Goal: Transaction & Acquisition: Subscribe to service/newsletter

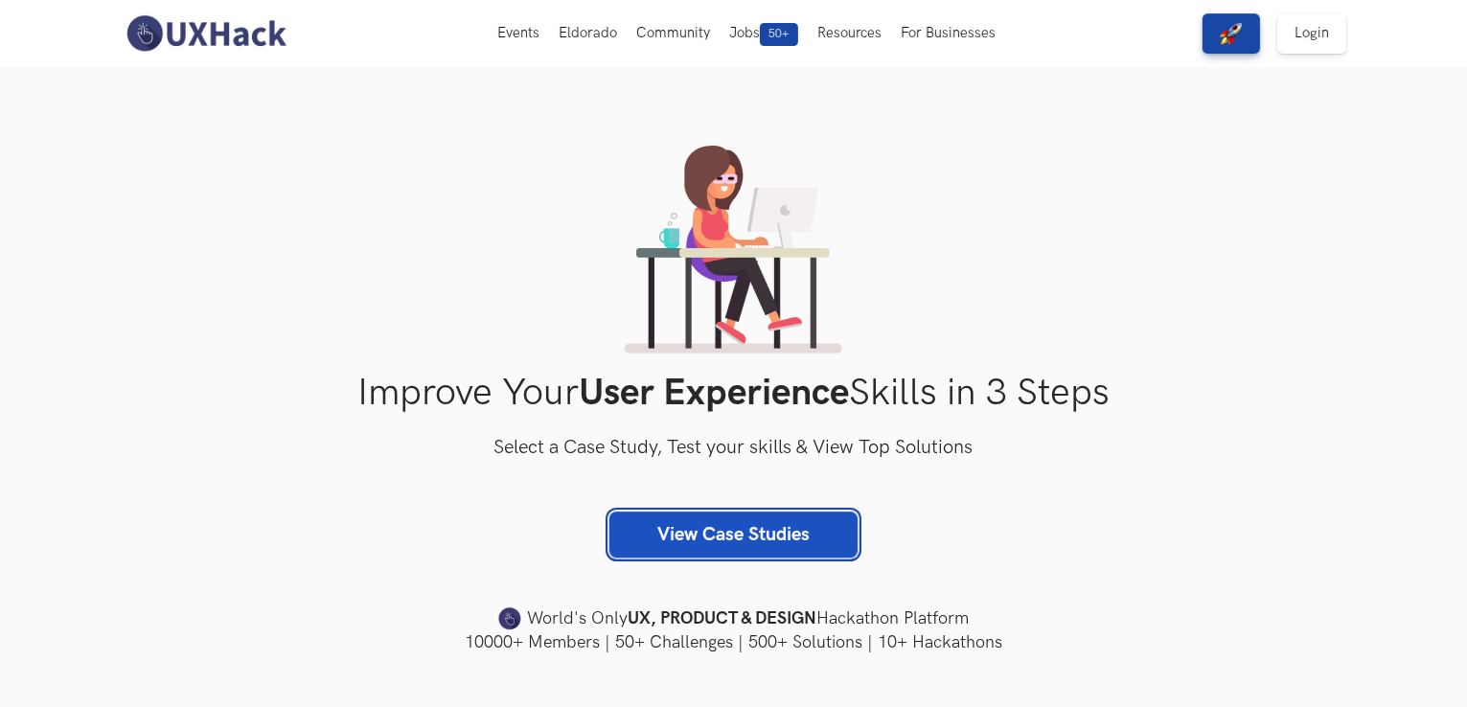
click at [712, 534] on link "View Case Studies" at bounding box center [733, 535] width 248 height 46
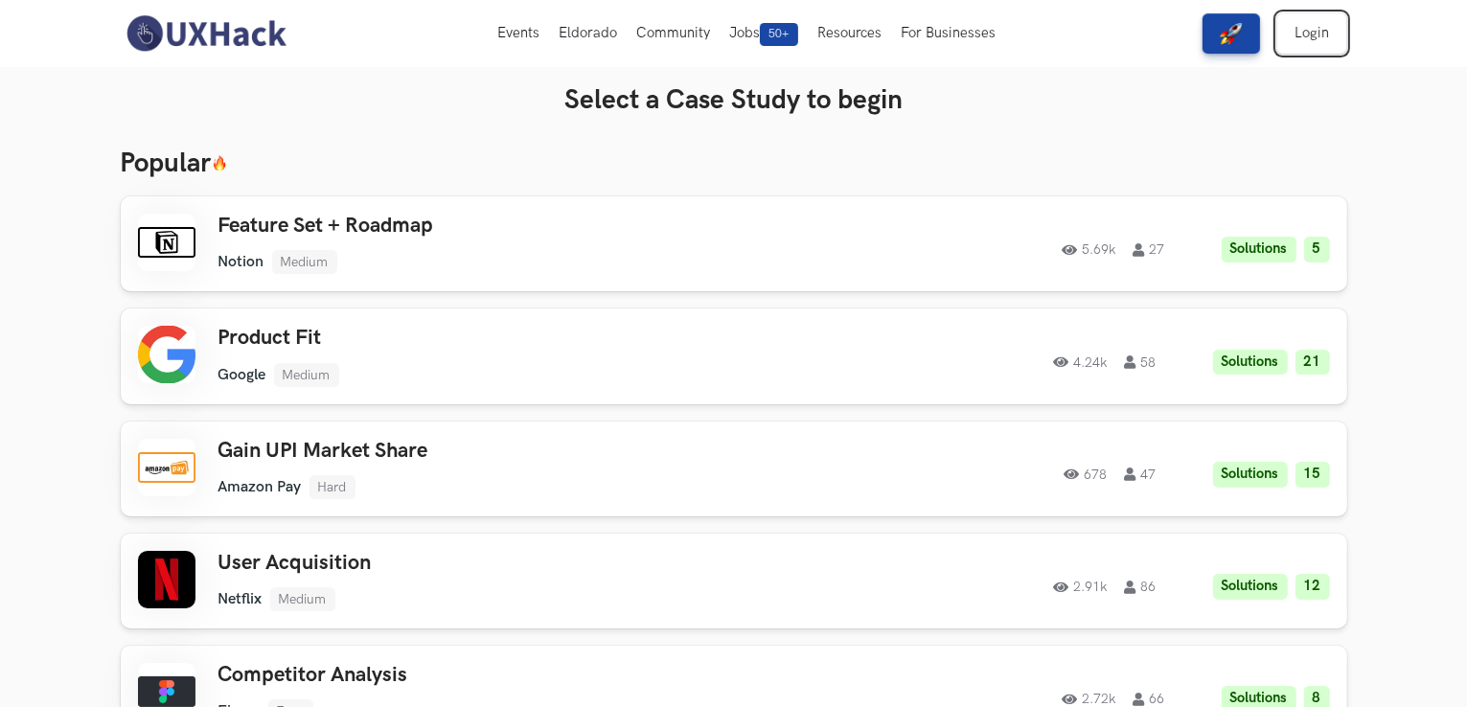
click at [1293, 46] on link "Login" at bounding box center [1311, 33] width 69 height 40
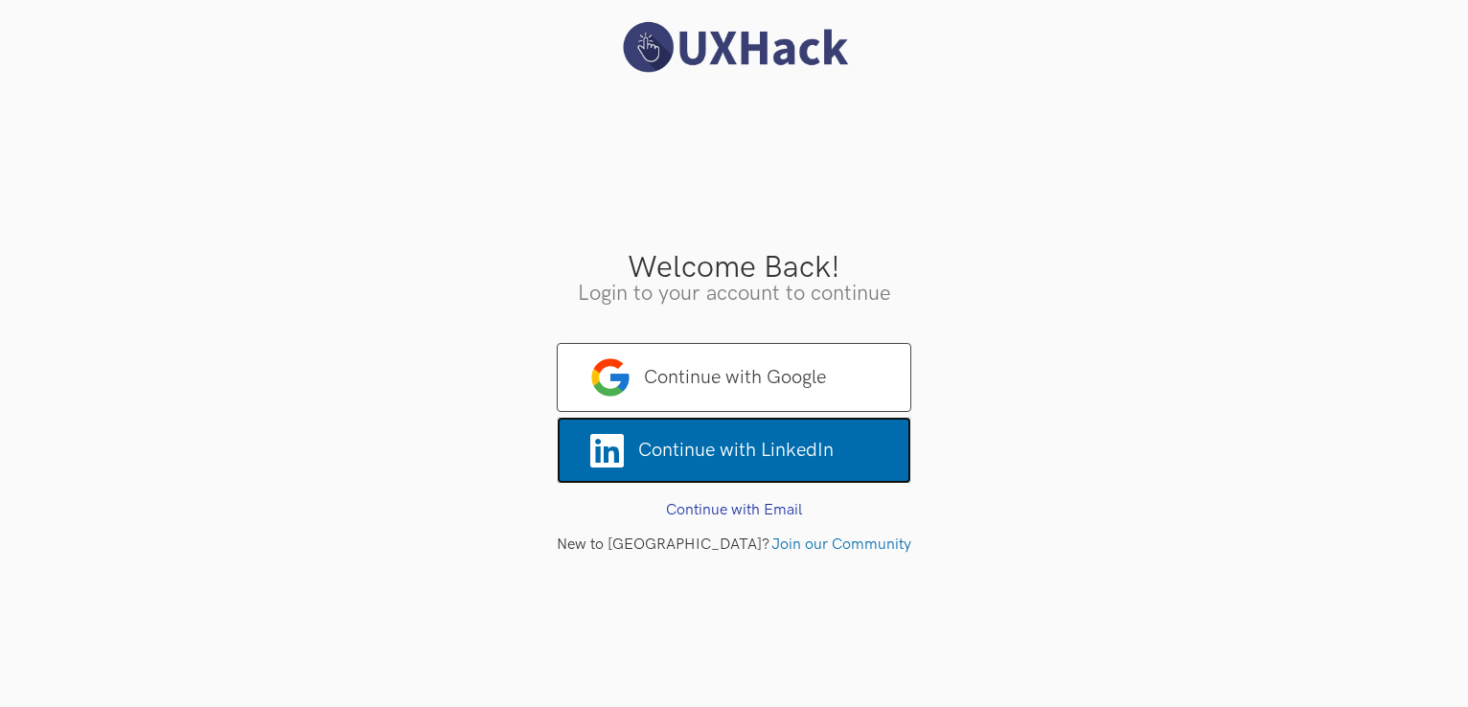
click at [763, 445] on span "Continue with LinkedIn" at bounding box center [734, 450] width 354 height 67
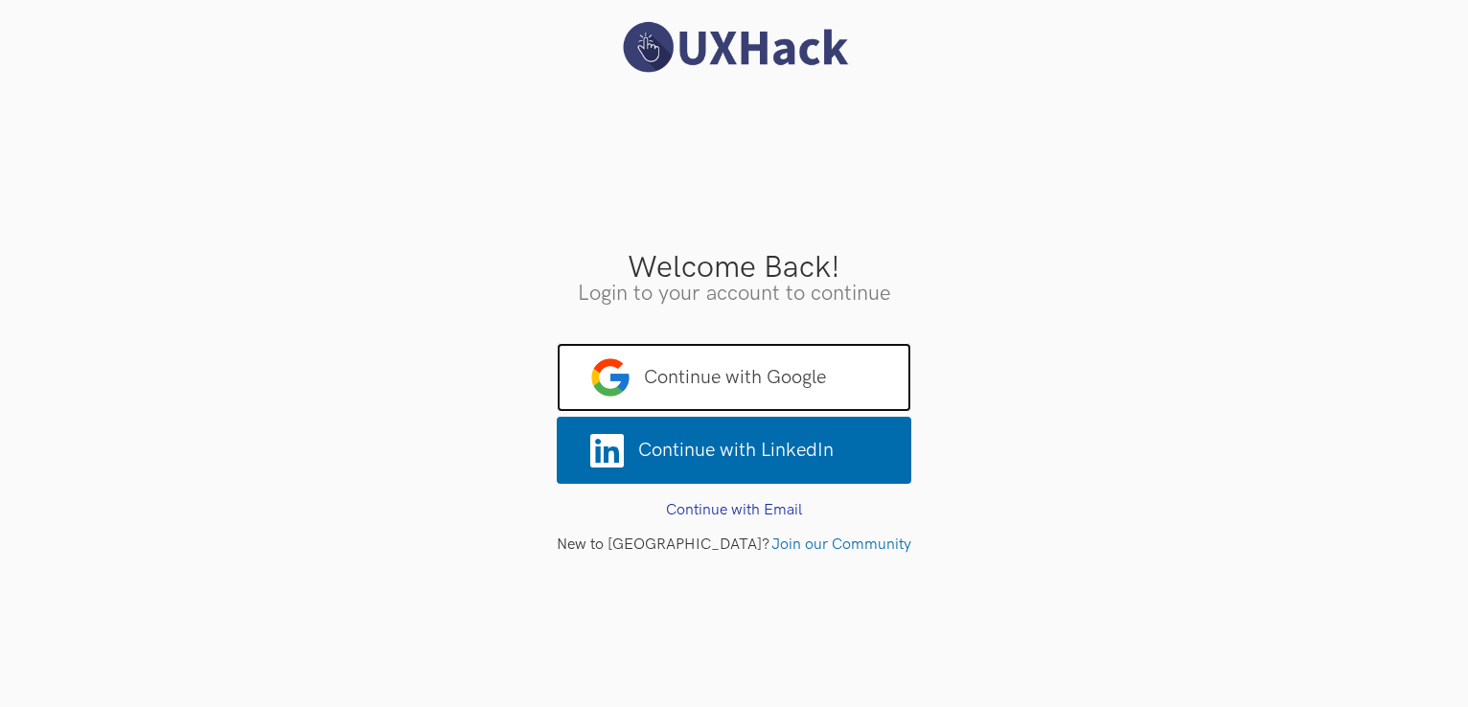
click at [807, 377] on span "Continue with Google" at bounding box center [734, 377] width 354 height 69
